Goal: Navigation & Orientation: Find specific page/section

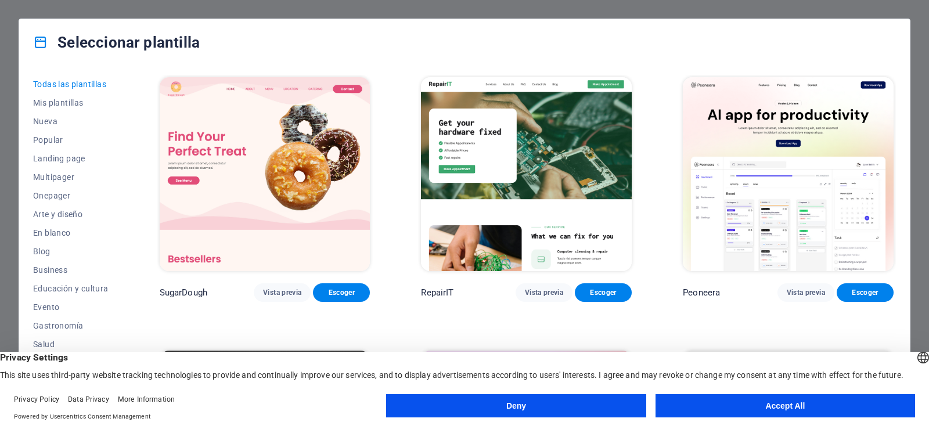
click at [564, 401] on button "Deny" at bounding box center [515, 405] width 259 height 23
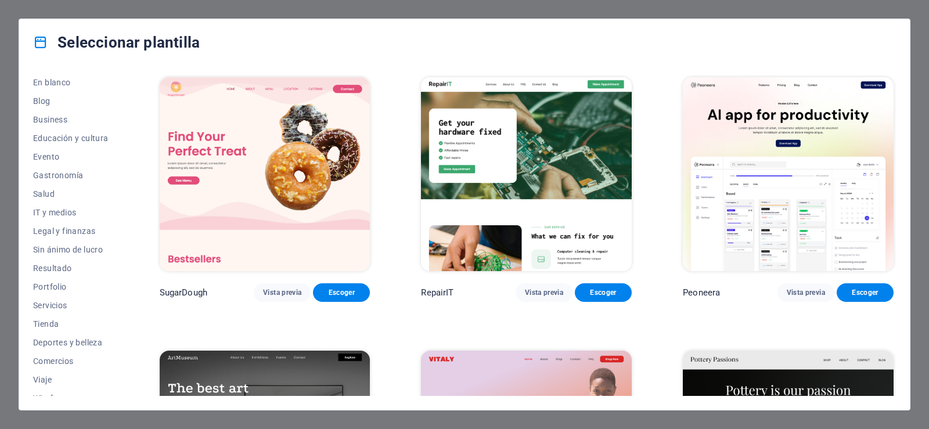
scroll to position [162, 0]
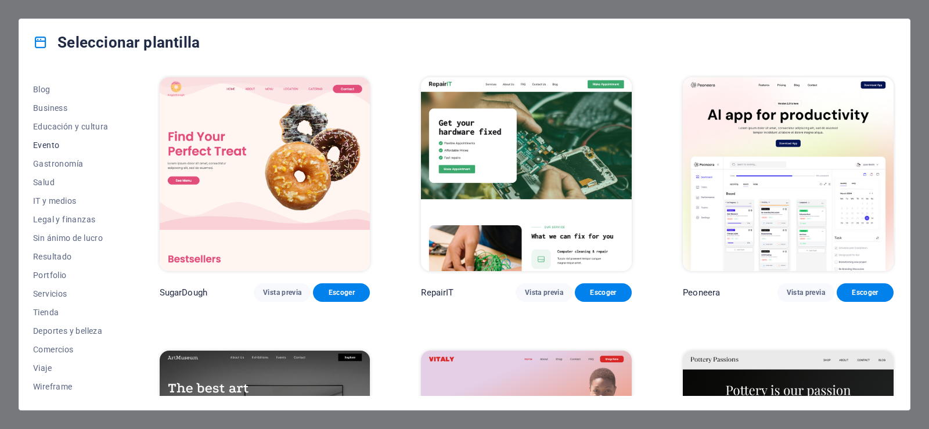
click at [57, 143] on span "Evento" at bounding box center [70, 144] width 75 height 9
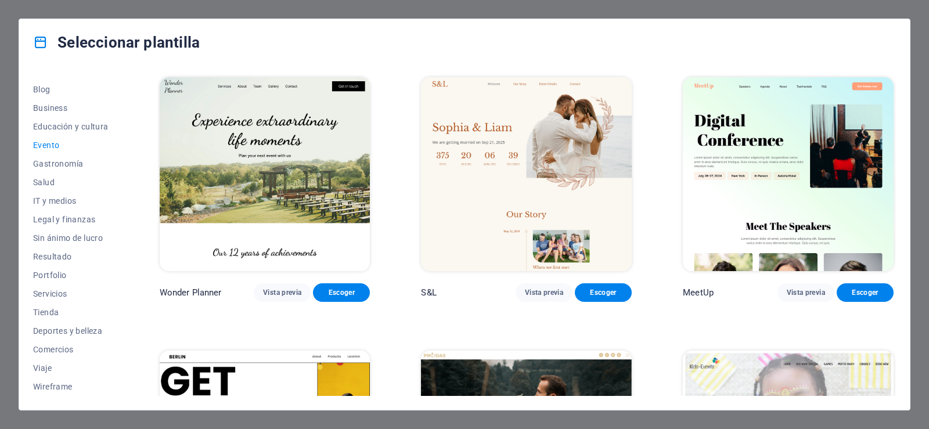
click at [57, 143] on span "Evento" at bounding box center [70, 144] width 75 height 9
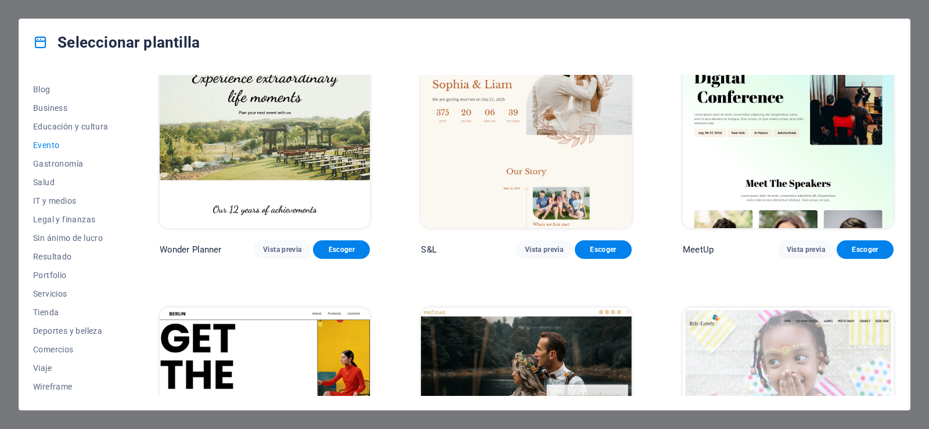
scroll to position [0, 0]
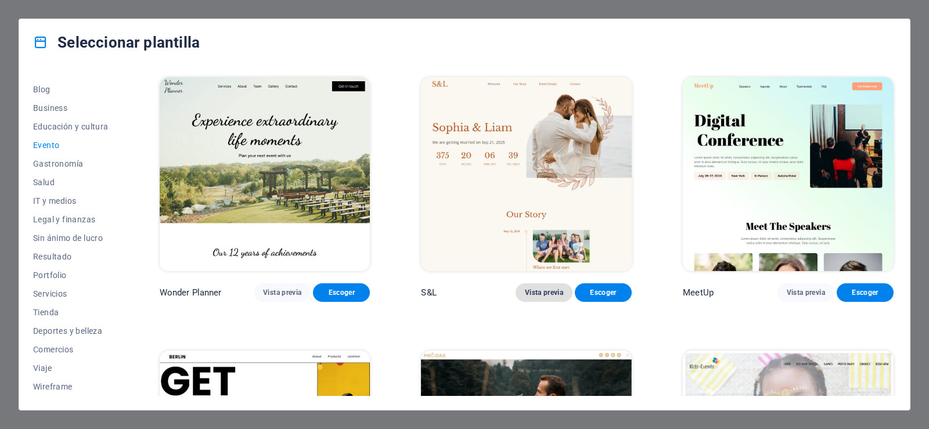
click at [555, 290] on span "Vista previa" at bounding box center [544, 292] width 38 height 9
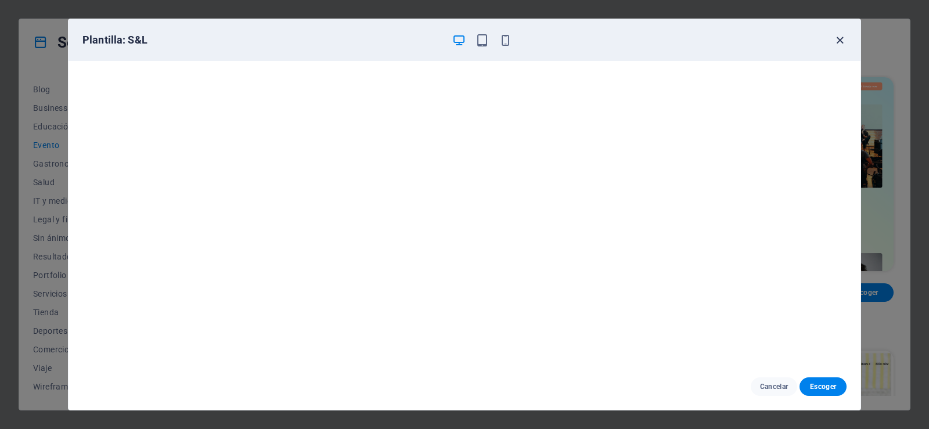
click at [840, 43] on icon "button" at bounding box center [839, 40] width 13 height 13
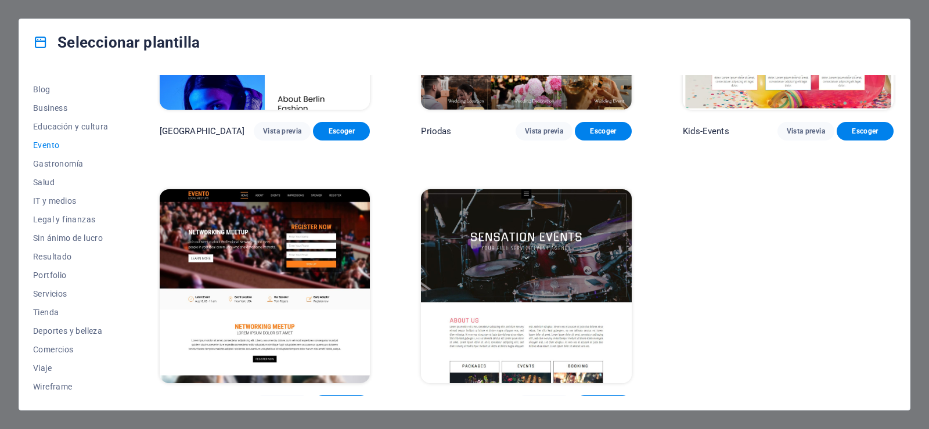
scroll to position [449, 0]
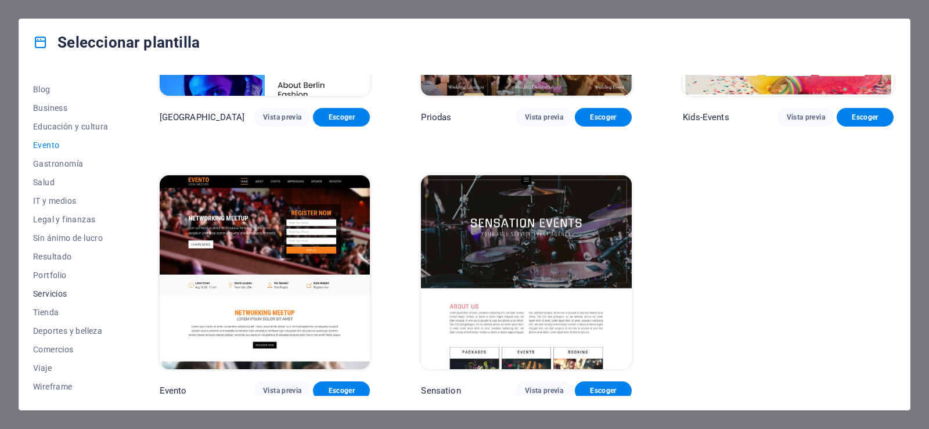
click at [56, 298] on span "Servicios" at bounding box center [70, 293] width 75 height 9
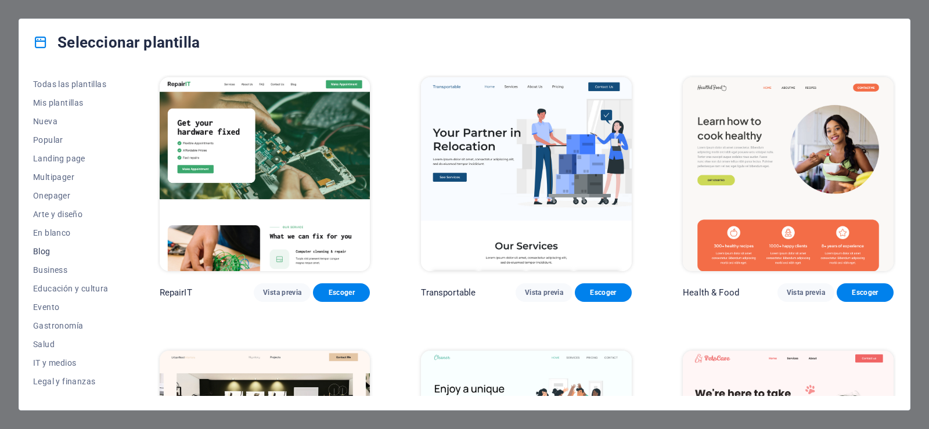
scroll to position [162, 0]
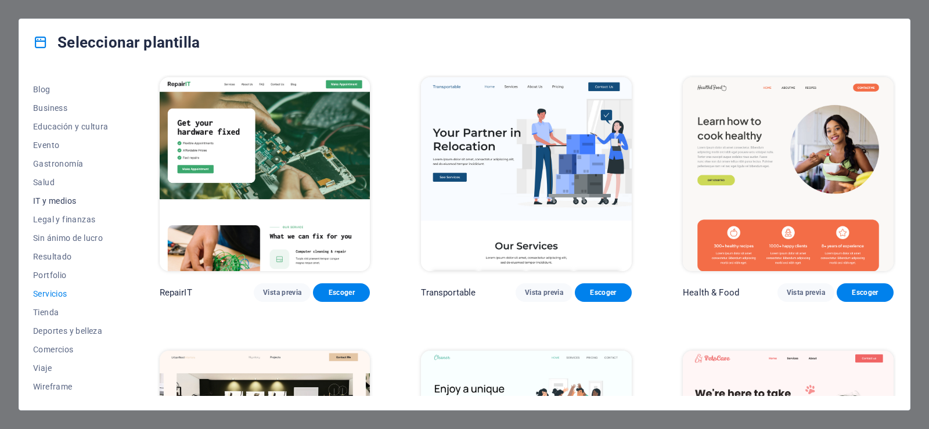
click at [68, 205] on button "IT y medios" at bounding box center [70, 201] width 75 height 19
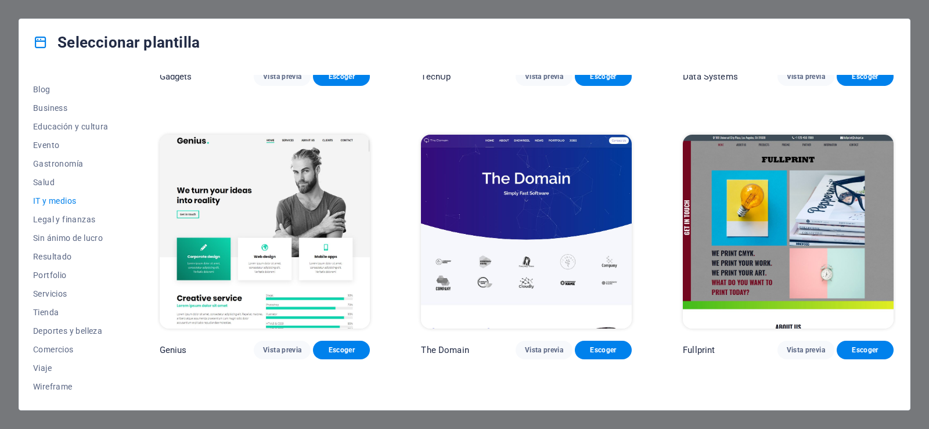
scroll to position [489, 0]
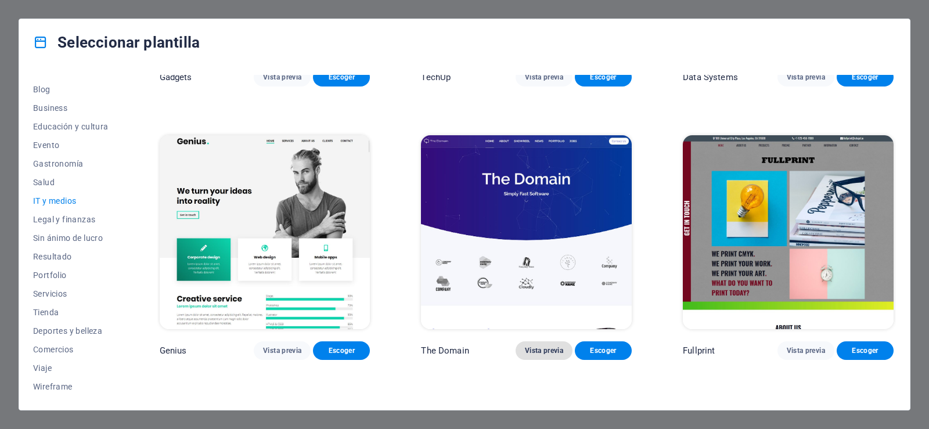
click at [537, 346] on span "Vista previa" at bounding box center [544, 350] width 38 height 9
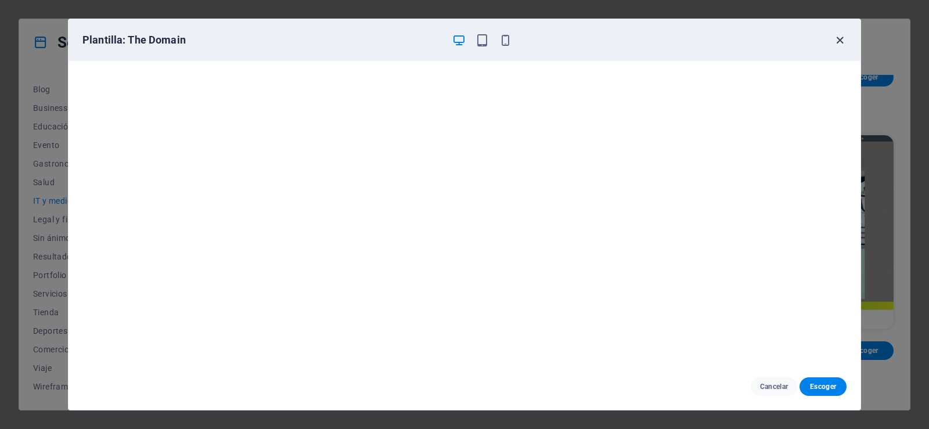
click at [834, 41] on icon "button" at bounding box center [839, 40] width 13 height 13
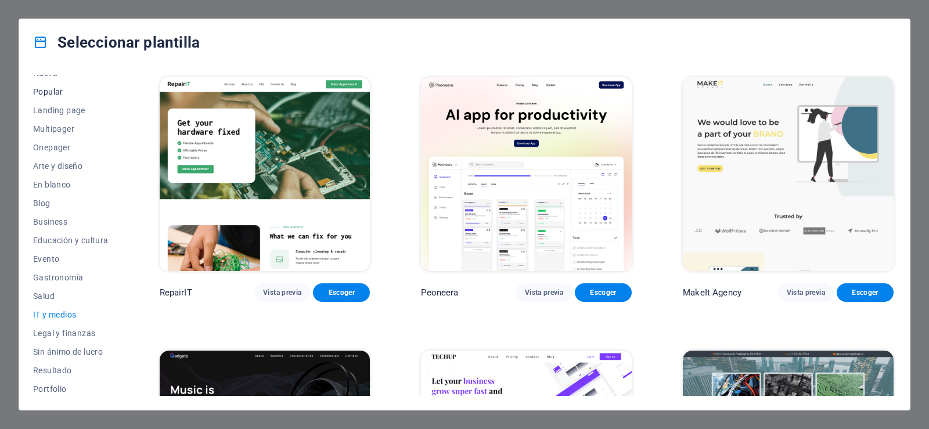
scroll to position [0, 0]
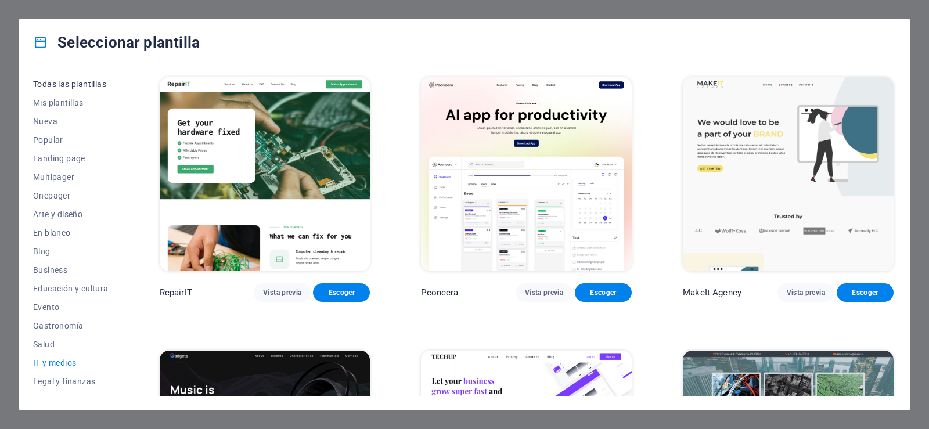
click at [63, 85] on span "Todas las plantillas" at bounding box center [70, 84] width 75 height 9
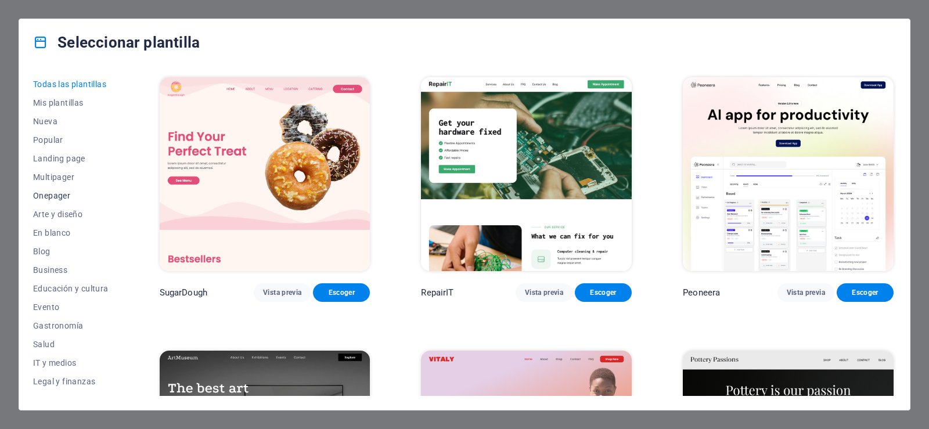
click at [61, 198] on span "Onepager" at bounding box center [70, 195] width 75 height 9
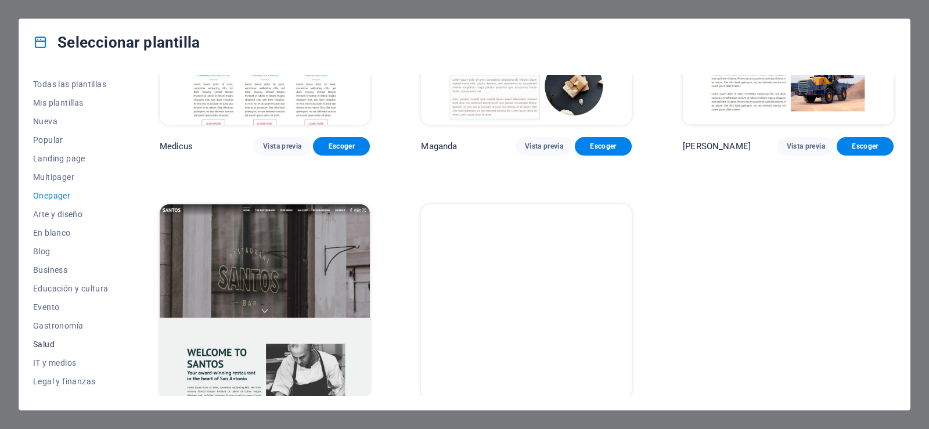
scroll to position [162, 0]
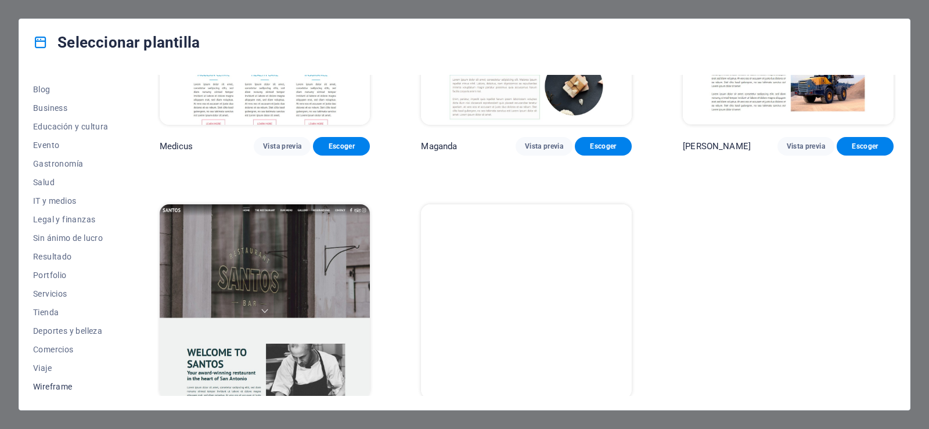
click at [51, 382] on span "Wireframe" at bounding box center [70, 386] width 75 height 9
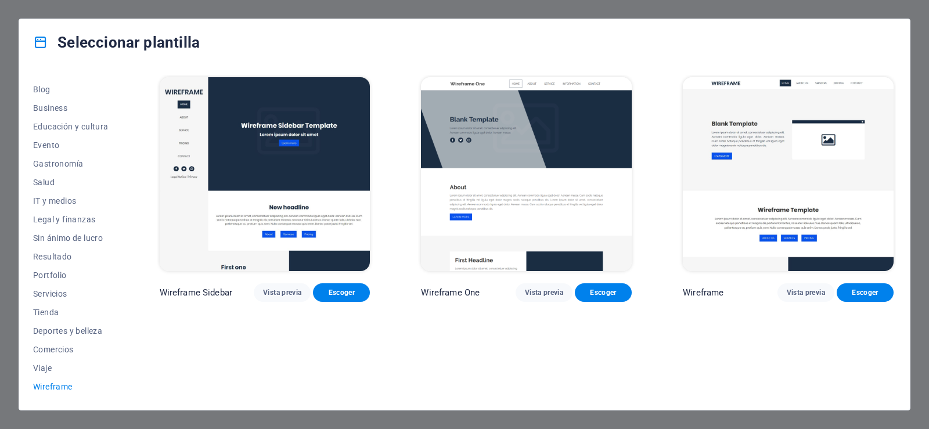
scroll to position [0, 0]
click at [44, 370] on span "Viaje" at bounding box center [70, 367] width 75 height 9
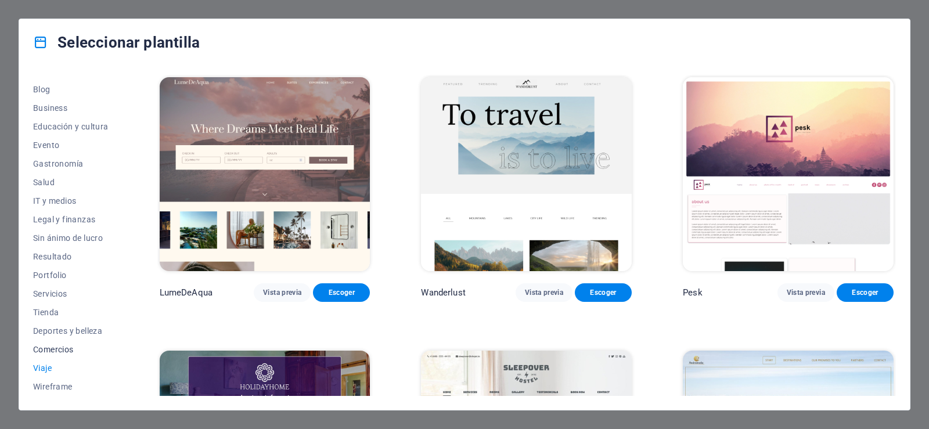
click at [50, 347] on span "Comercios" at bounding box center [70, 349] width 75 height 9
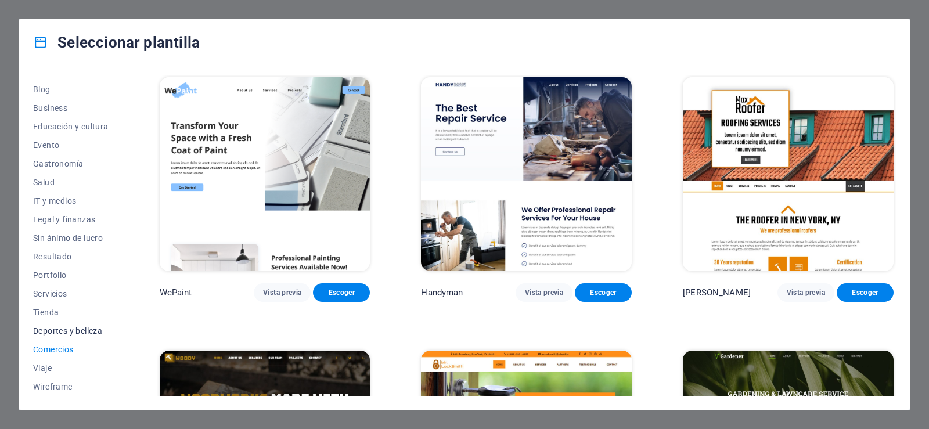
click at [53, 323] on button "Deportes y belleza" at bounding box center [70, 331] width 75 height 19
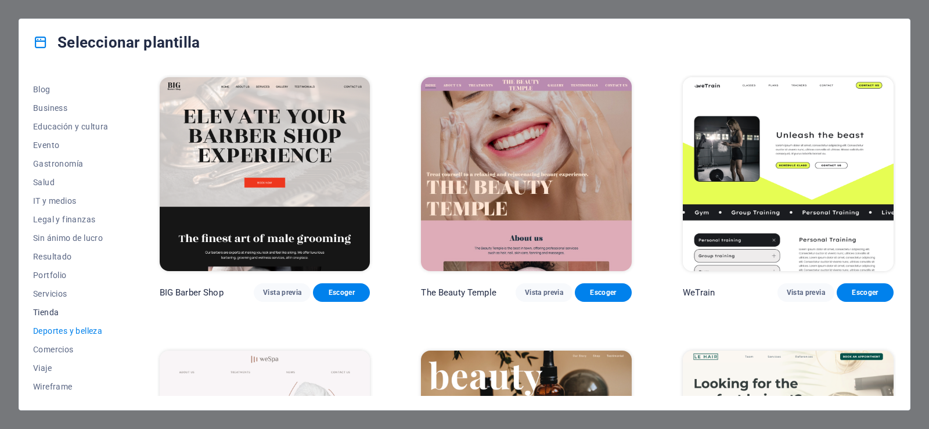
click at [50, 312] on span "Tienda" at bounding box center [70, 312] width 75 height 9
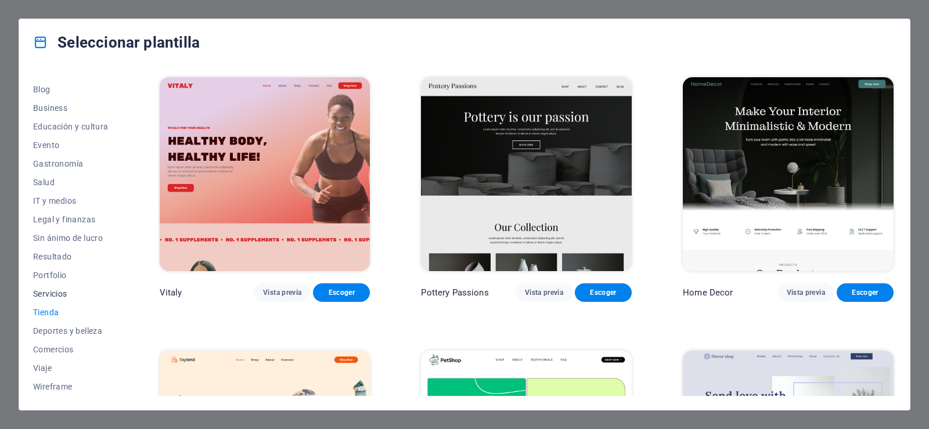
click at [48, 293] on span "Servicios" at bounding box center [70, 293] width 75 height 9
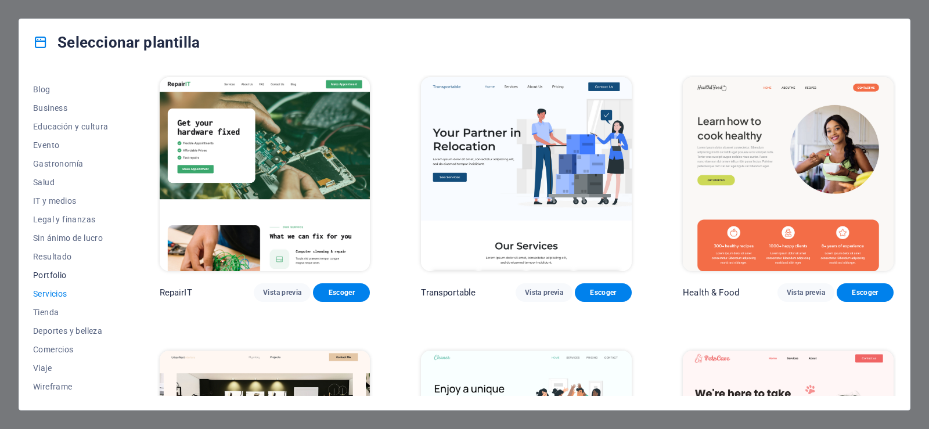
click at [49, 275] on span "Portfolio" at bounding box center [70, 274] width 75 height 9
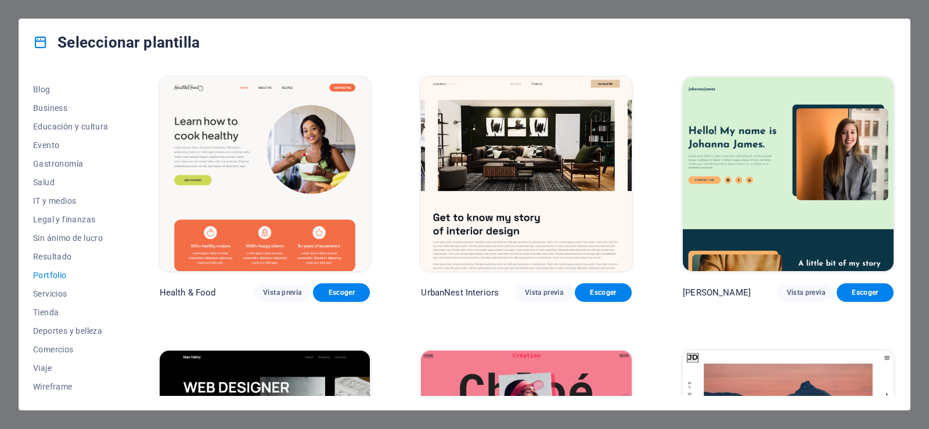
click at [898, 11] on div "Seleccionar plantilla Todas las plantillas Mis plantillas Nueva Popular Landing…" at bounding box center [464, 214] width 929 height 429
